Goal: Navigation & Orientation: Understand site structure

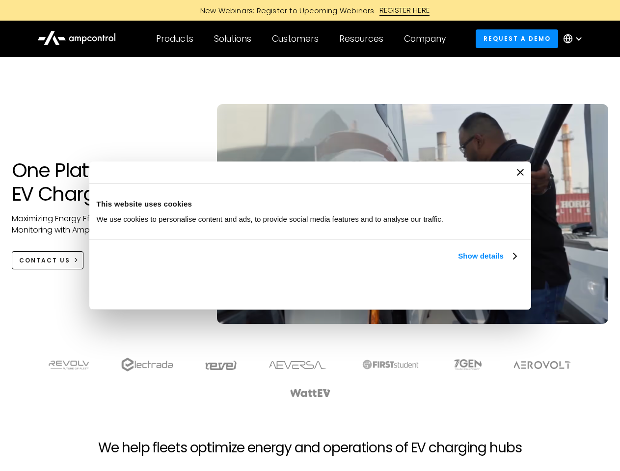
click at [458, 262] on link "Show details" at bounding box center [487, 256] width 58 height 12
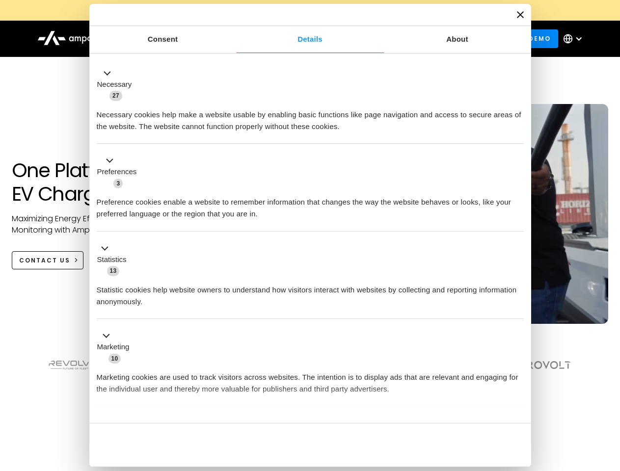
click at [517, 319] on li "Statistics 13 Statistic cookies help website owners to understand how visitors …" at bounding box center [310, 276] width 427 height 88
click at [609, 396] on section at bounding box center [310, 377] width 620 height 61
click at [302, 39] on div "Customers" at bounding box center [295, 38] width 47 height 11
click at [174, 39] on div "Products" at bounding box center [174, 38] width 37 height 11
click at [233, 39] on div "Solutions" at bounding box center [232, 38] width 37 height 11
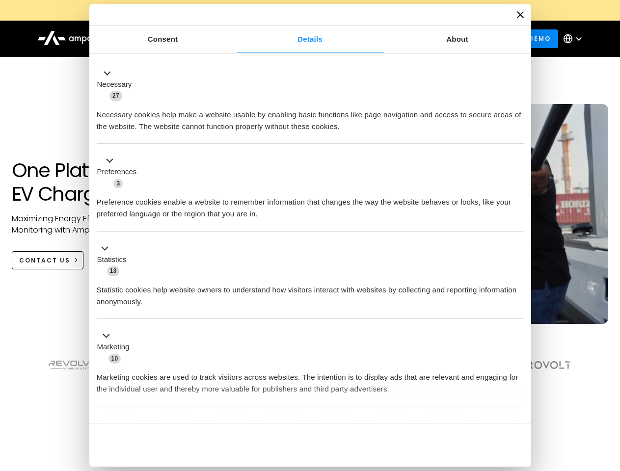
click at [297, 39] on div "Customers" at bounding box center [295, 38] width 47 height 11
click at [363, 39] on div "Resources" at bounding box center [361, 38] width 44 height 11
click at [428, 39] on div "Company" at bounding box center [425, 38] width 42 height 11
